Goal: Task Accomplishment & Management: Manage account settings

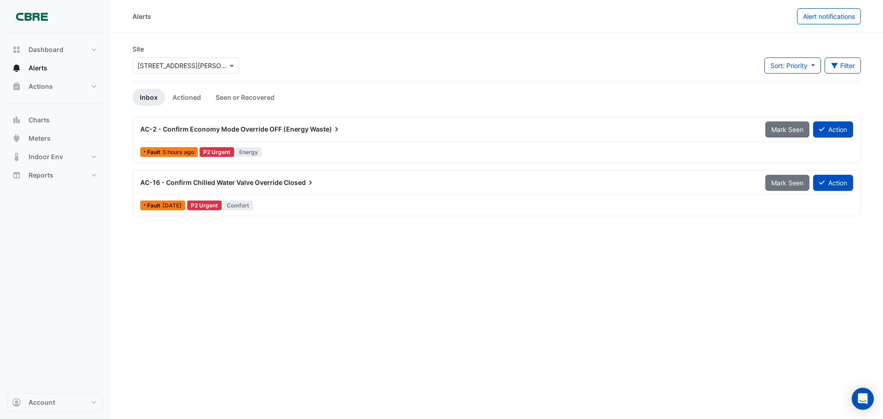
click at [293, 126] on span "AC-2 - Confirm Economy Mode Override OFF (Energy" at bounding box center [224, 129] width 168 height 8
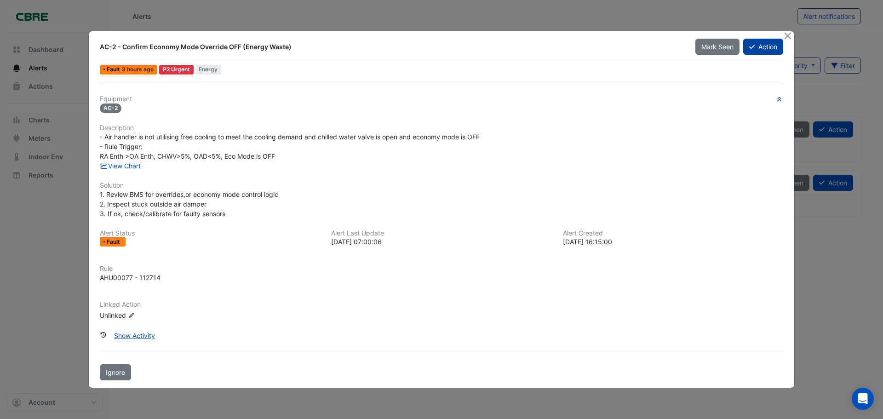
click at [762, 51] on button "Action" at bounding box center [763, 47] width 40 height 16
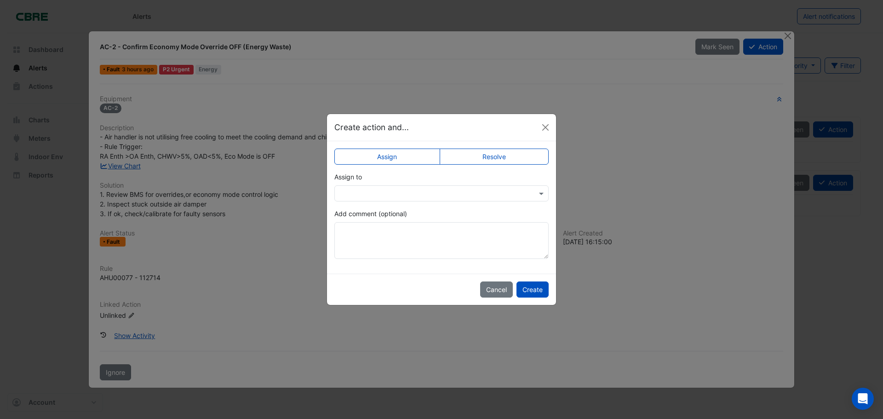
click at [452, 190] on input "text" at bounding box center [432, 194] width 186 height 10
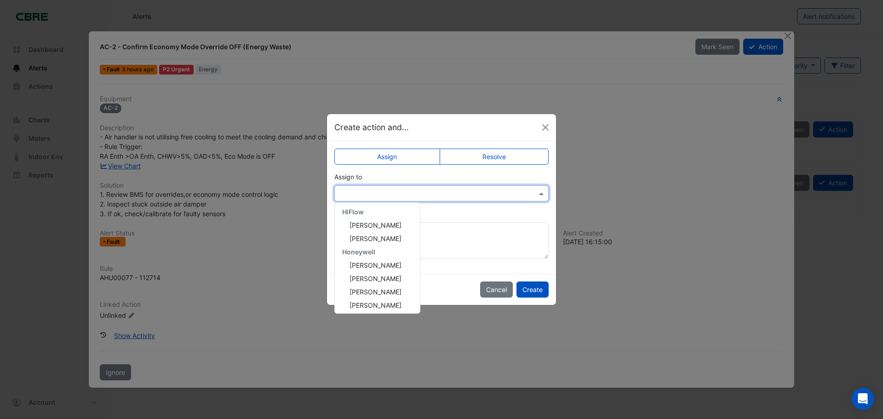
scroll to position [150, 0]
click at [350, 262] on span "Honeywell" at bounding box center [358, 263] width 33 height 8
click at [373, 237] on span "[PERSON_NAME]" at bounding box center [375, 236] width 52 height 8
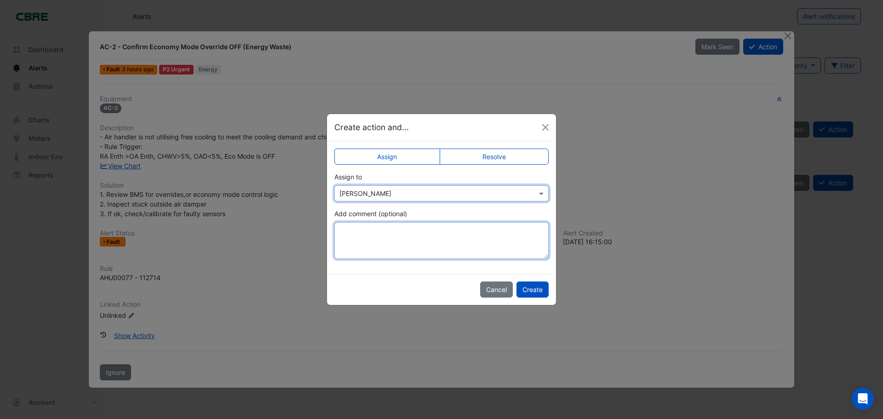
click at [373, 237] on textarea "Add comment (optional)" at bounding box center [441, 240] width 214 height 37
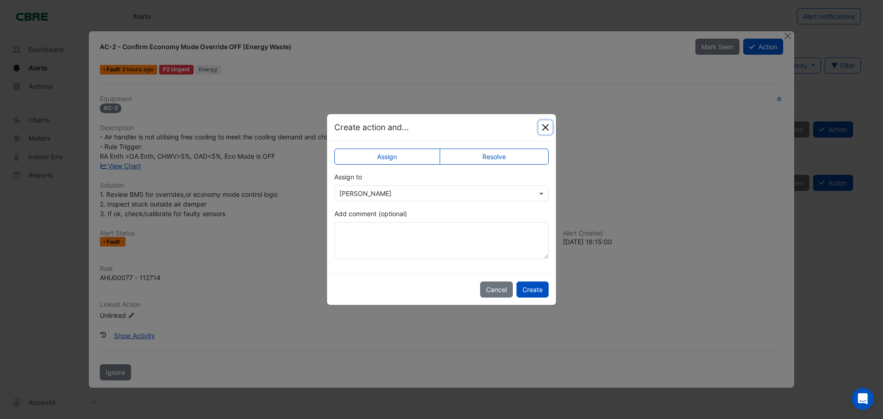
click at [541, 127] on button "Close" at bounding box center [545, 127] width 14 height 14
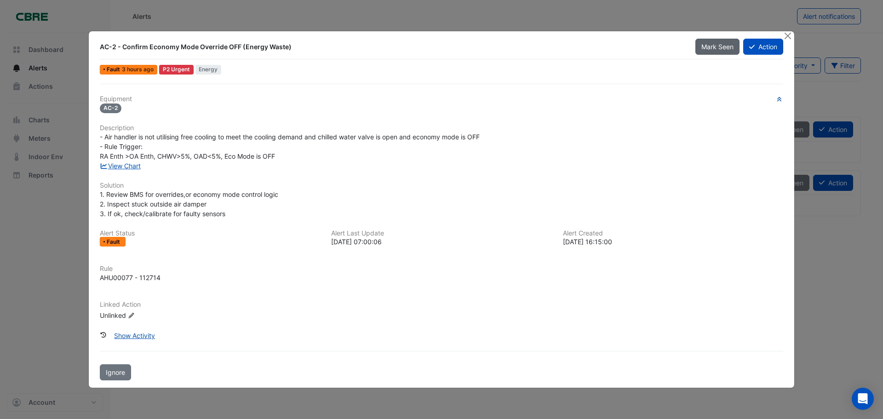
click at [716, 49] on span "Mark Seen" at bounding box center [717, 47] width 32 height 8
click at [784, 36] on button "Close" at bounding box center [787, 36] width 10 height 10
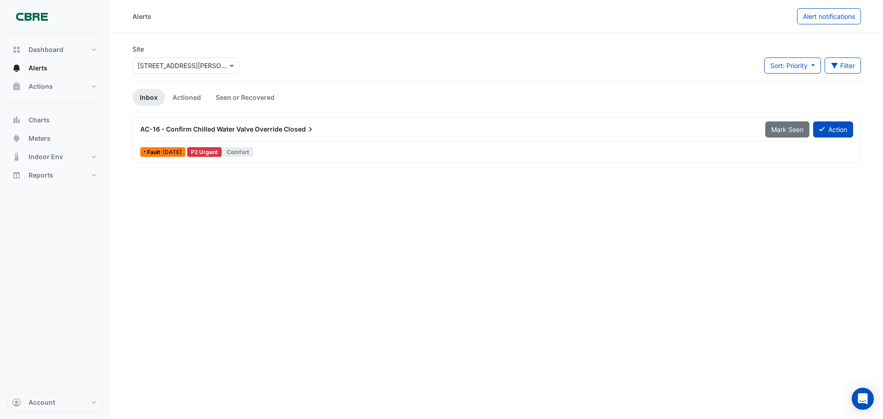
click at [277, 129] on span "AC-16 - Confirm Chilled Water Valve Override" at bounding box center [211, 129] width 142 height 8
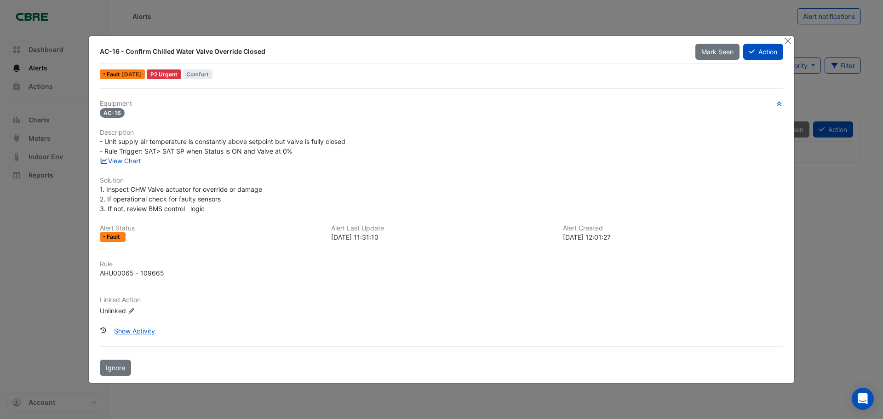
click at [301, 24] on ngb-modal-window "AC-16 - Confirm Chilled Water Valve Override Closed Mark Seen Action Fault [DAT…" at bounding box center [441, 209] width 883 height 419
click at [720, 54] on span "Mark Seen" at bounding box center [717, 52] width 32 height 8
click at [783, 39] on button "Close" at bounding box center [787, 41] width 10 height 10
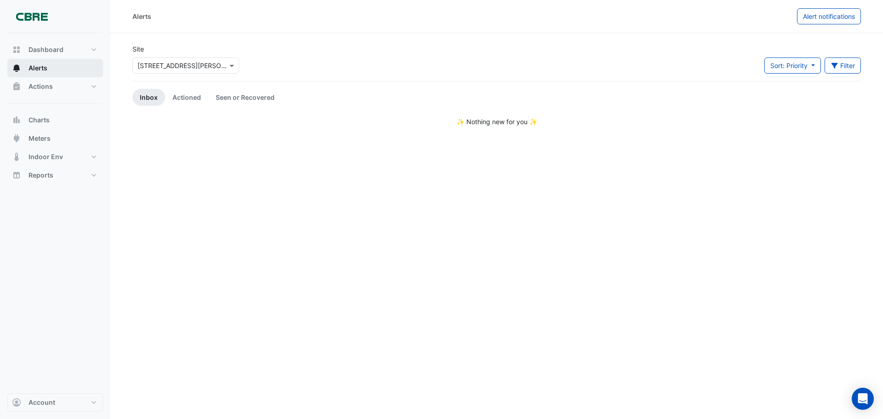
click at [52, 72] on button "Alerts" at bounding box center [55, 68] width 96 height 18
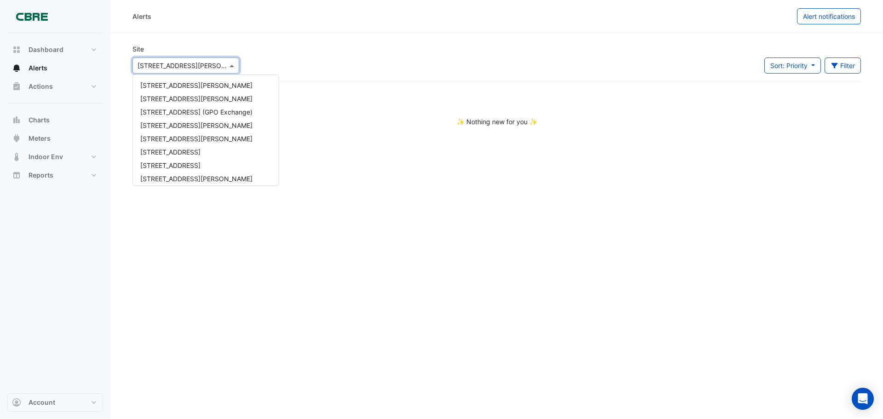
click at [179, 65] on input "text" at bounding box center [176, 66] width 78 height 10
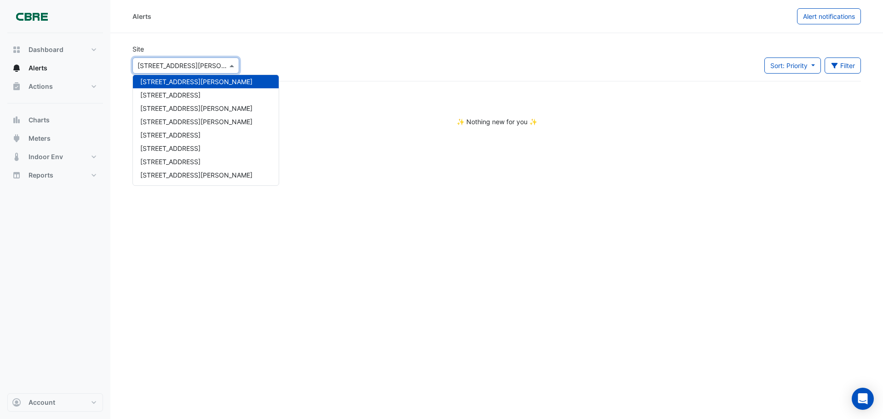
click at [179, 65] on input "text" at bounding box center [176, 66] width 78 height 10
click at [304, 51] on div "Site Select a Site × [GEOGRAPHIC_DATA][PERSON_NAME] [GEOGRAPHIC_DATA][PERSON_NA…" at bounding box center [496, 62] width 739 height 37
